Goal: Navigation & Orientation: Find specific page/section

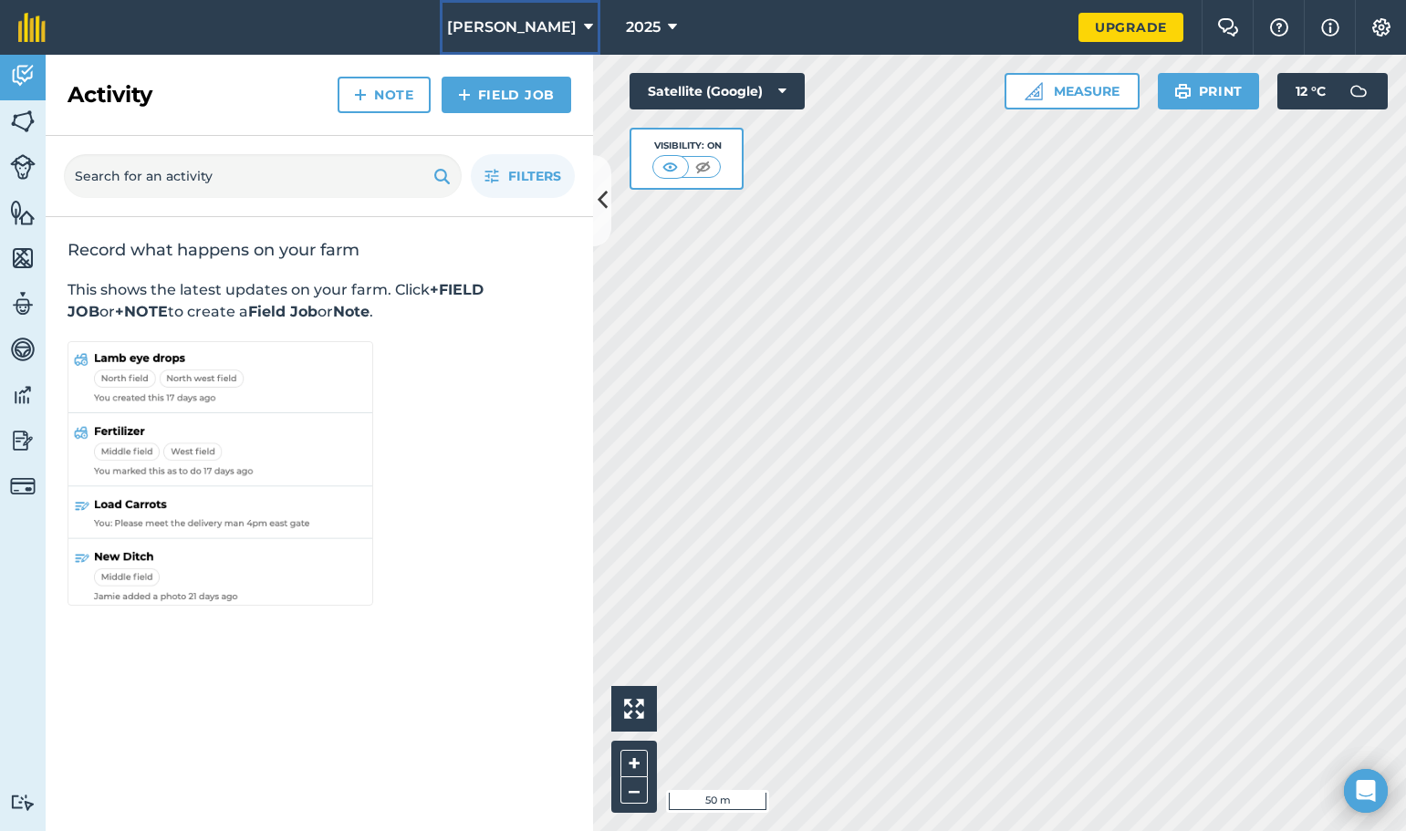
click at [542, 21] on span "Brendan Wines" at bounding box center [512, 27] width 130 height 22
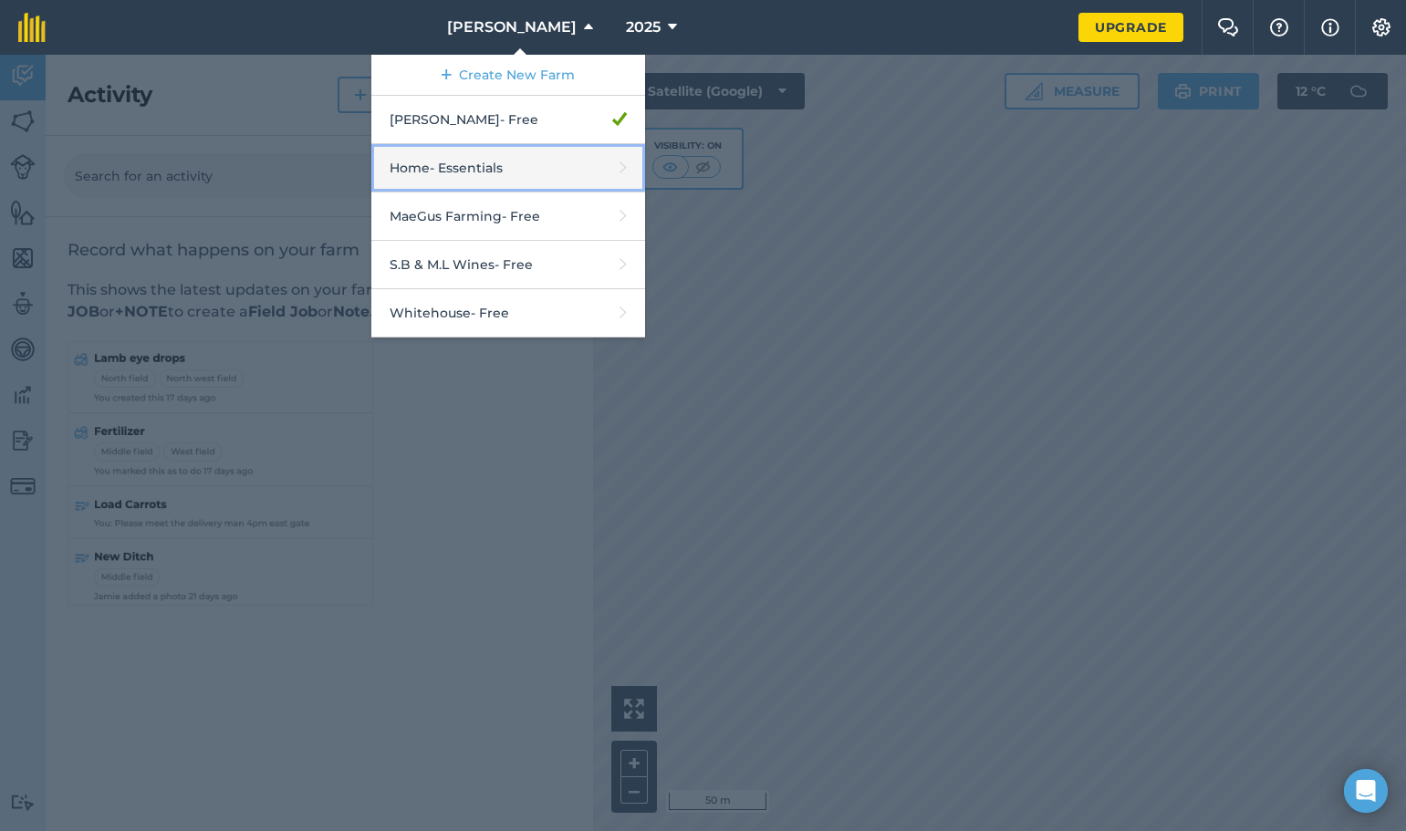
click at [552, 170] on link "Home - Essentials" at bounding box center [508, 168] width 274 height 48
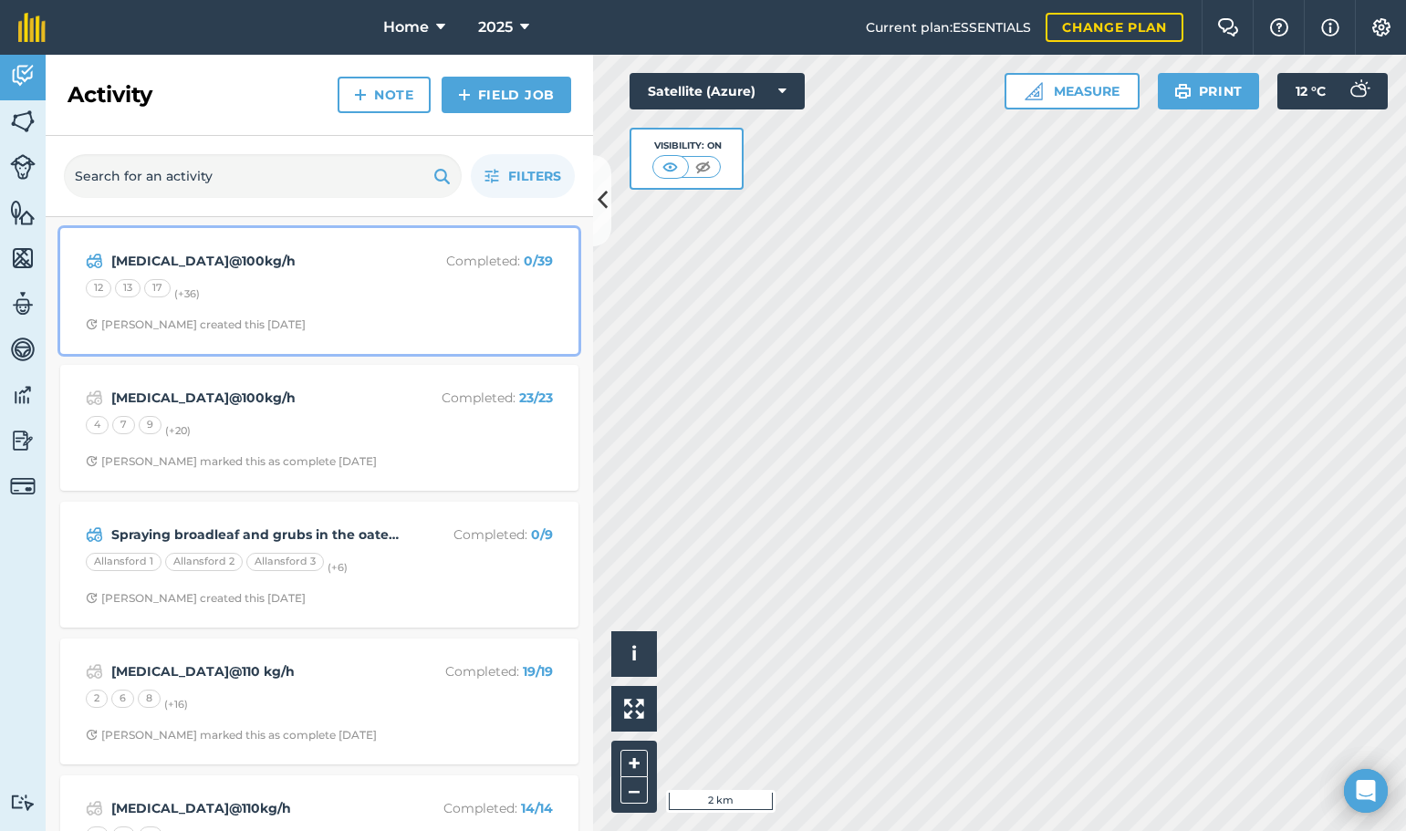
click at [426, 293] on div "12 13 17 (+ 36 )" at bounding box center [319, 291] width 467 height 24
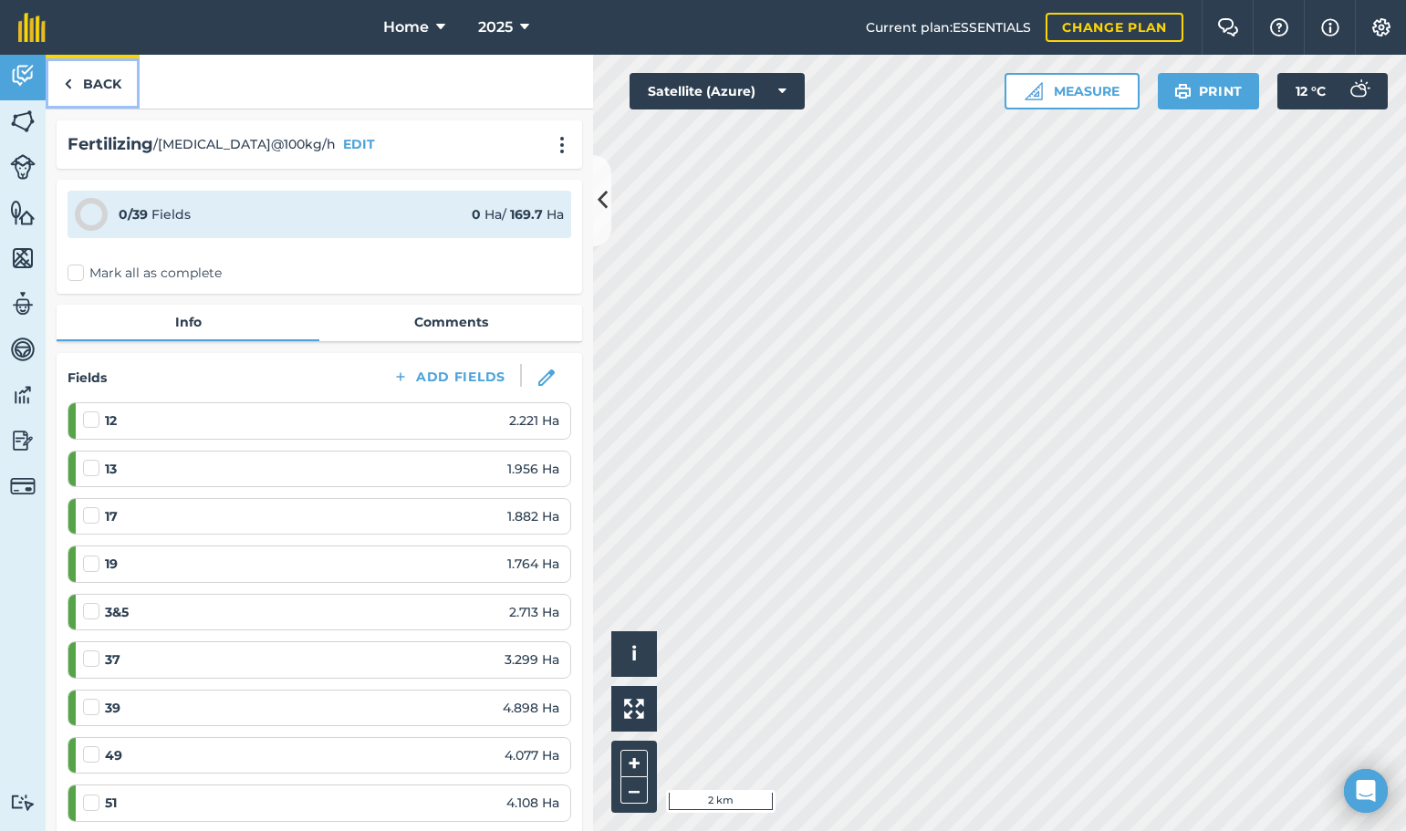
click at [116, 79] on link "Back" at bounding box center [93, 82] width 94 height 54
